Goal: Find specific page/section: Find specific page/section

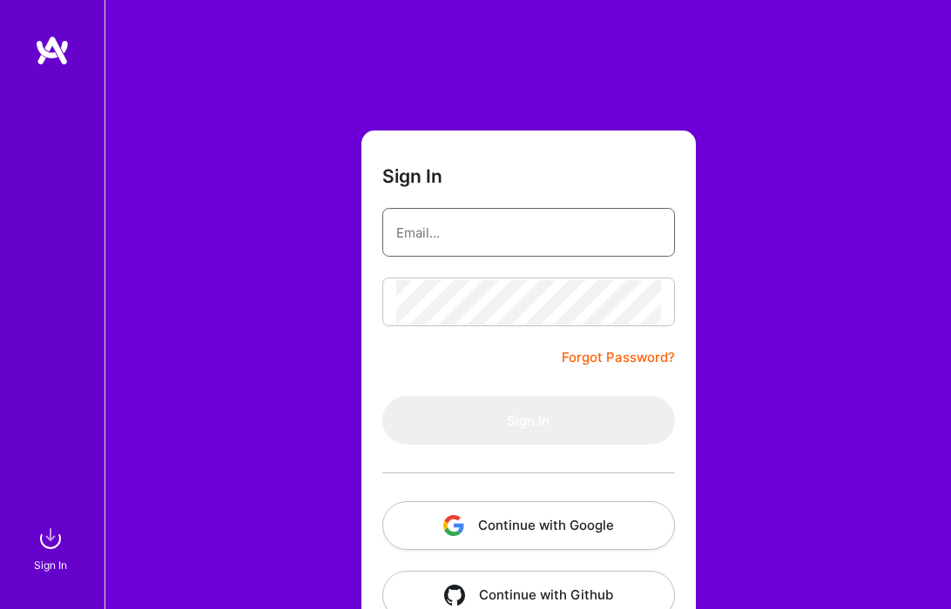
type input "[PERSON_NAME][EMAIL_ADDRESS][DOMAIN_NAME]"
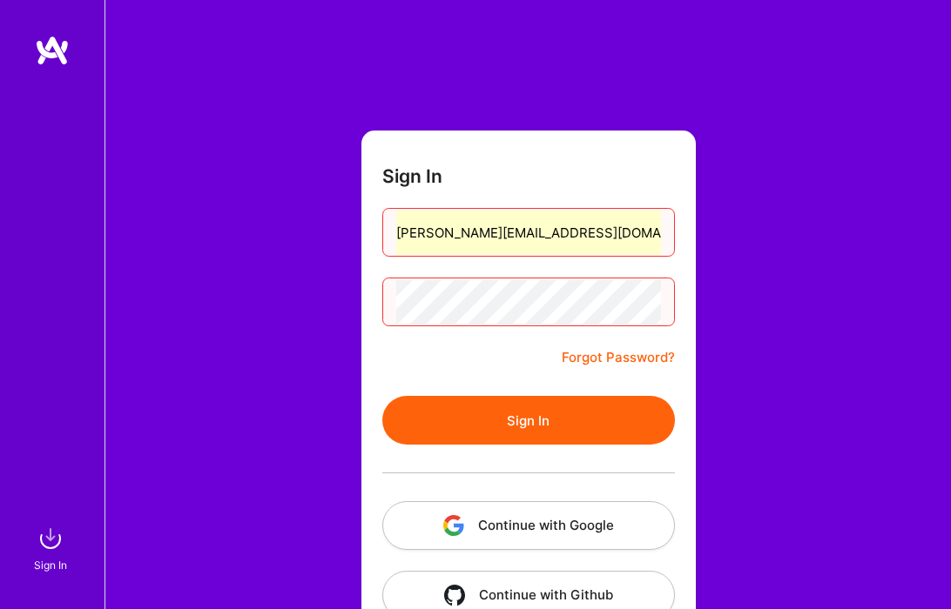
click at [478, 418] on button "Sign In" at bounding box center [528, 420] width 292 height 49
click at [554, 419] on button "Sign In" at bounding box center [528, 420] width 292 height 49
click at [561, 532] on button "Continue with Google" at bounding box center [528, 525] width 292 height 49
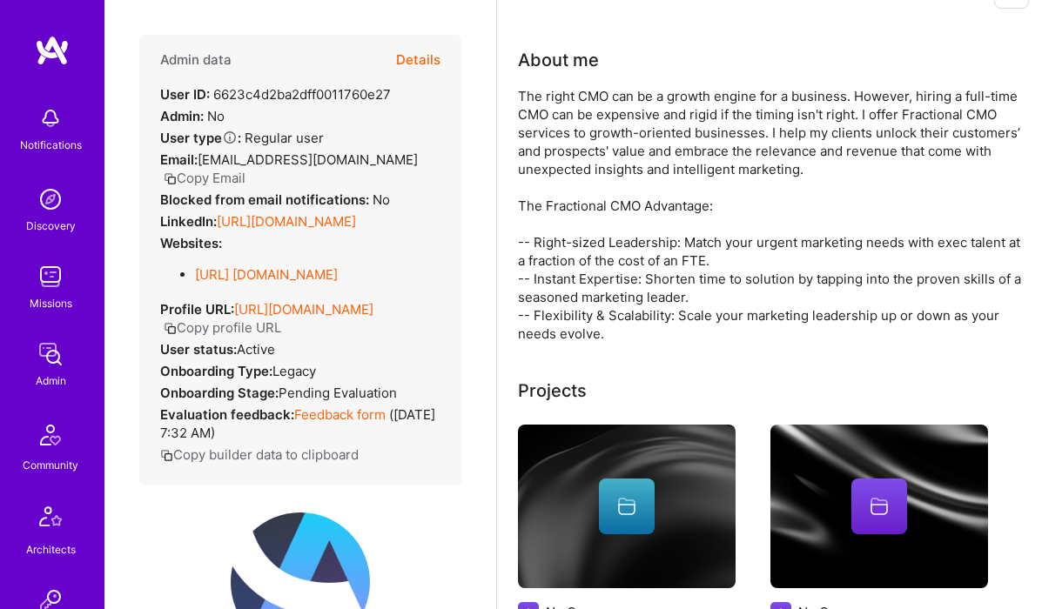
scroll to position [49, 0]
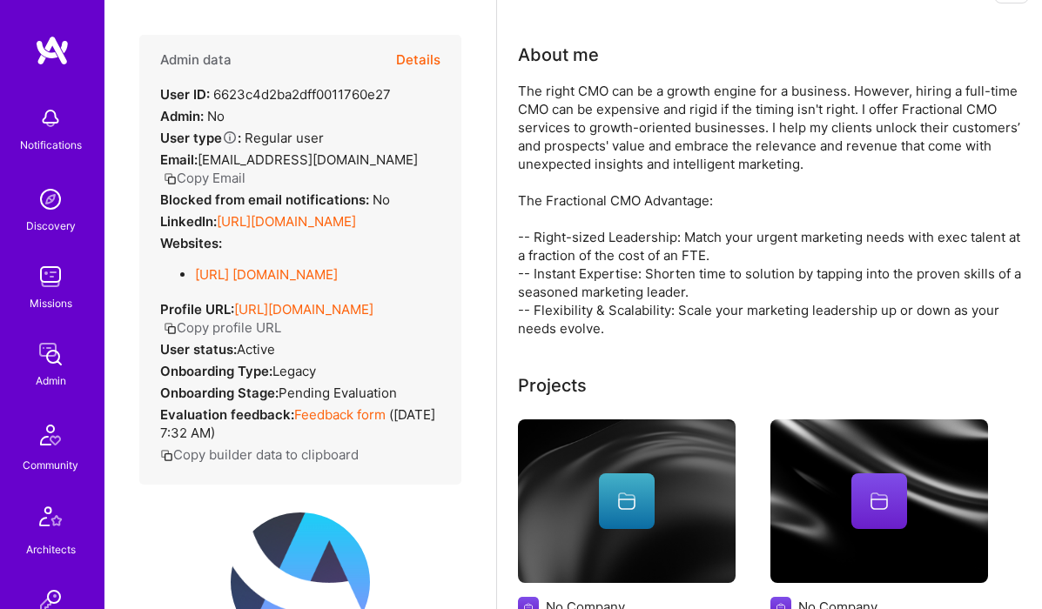
click at [343, 230] on link "[URL][DOMAIN_NAME]" at bounding box center [286, 221] width 139 height 17
